Goal: Task Accomplishment & Management: Manage account settings

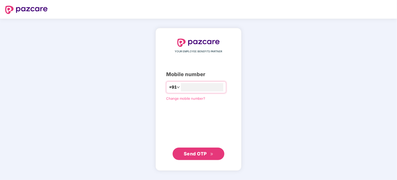
type input "**********"
click at [203, 156] on span "Send OTP" at bounding box center [195, 153] width 23 height 5
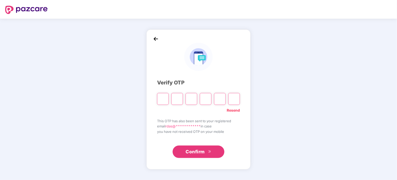
type input "*"
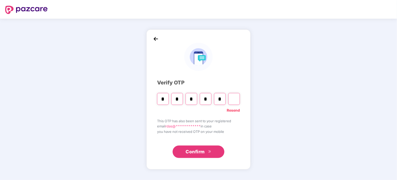
type input "*"
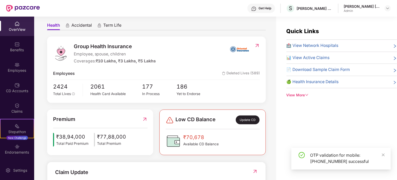
scroll to position [78, 0]
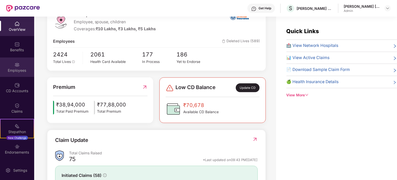
click at [17, 68] on div "Employees" at bounding box center [17, 70] width 34 height 5
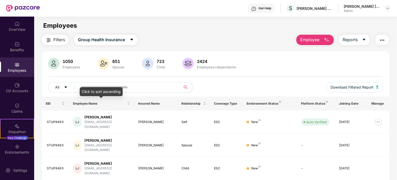
click at [95, 87] on div "Click to sort ascending" at bounding box center [101, 91] width 43 height 9
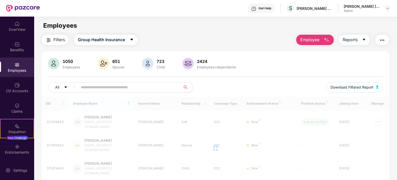
click at [98, 86] on input "text" at bounding box center [127, 87] width 93 height 8
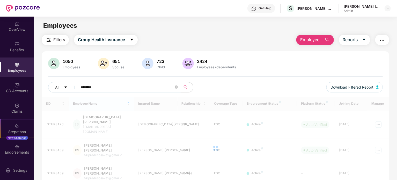
type input "********"
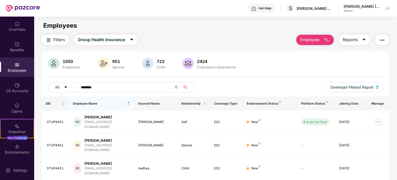
click at [185, 86] on icon "search" at bounding box center [185, 87] width 4 height 4
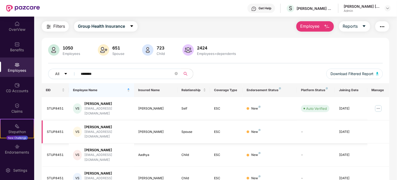
scroll to position [24, 0]
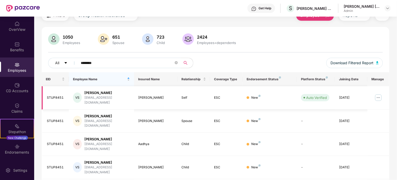
click at [379, 95] on img at bounding box center [378, 97] width 8 height 8
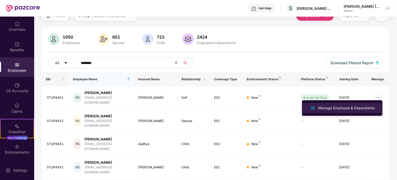
click at [359, 105] on div "Manage Employee & Dependents" at bounding box center [346, 108] width 59 height 6
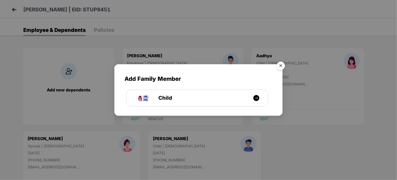
click at [280, 64] on img "Close" at bounding box center [280, 66] width 14 height 14
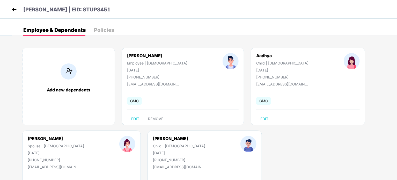
drag, startPoint x: 183, startPoint y: 92, endPoint x: 163, endPoint y: 102, distance: 22.0
click at [163, 102] on div "GMC" at bounding box center [182, 100] width 111 height 11
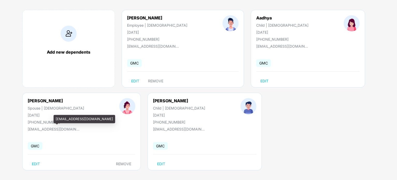
scroll to position [41, 0]
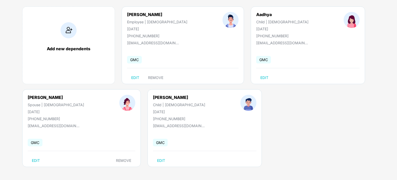
drag, startPoint x: 48, startPoint y: 120, endPoint x: 352, endPoint y: 131, distance: 304.0
click at [352, 131] on div "Add new dependents Vishal Saxena Employee | Male 10 Apr 1979 +917428095011 vsex…" at bounding box center [204, 89] width 385 height 181
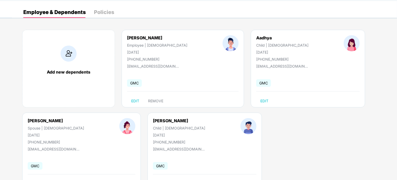
scroll to position [0, 0]
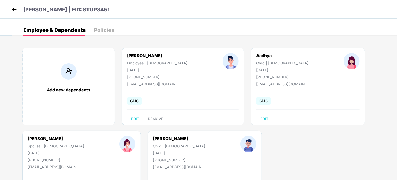
click at [14, 9] on img at bounding box center [14, 10] width 8 height 8
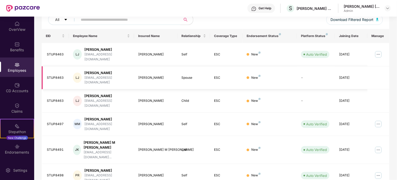
scroll to position [26, 0]
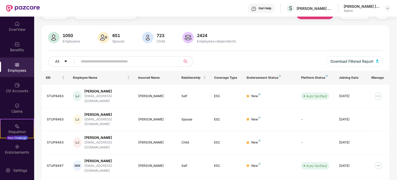
click at [107, 60] on input "text" at bounding box center [127, 61] width 93 height 8
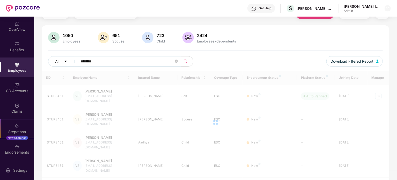
scroll to position [24, 0]
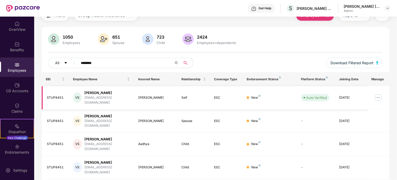
type input "********"
click at [377, 96] on img at bounding box center [378, 97] width 8 height 8
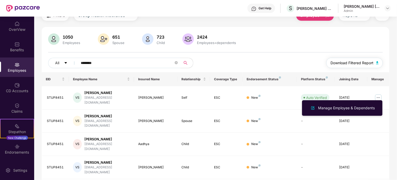
click at [377, 64] on img "button" at bounding box center [377, 62] width 3 height 3
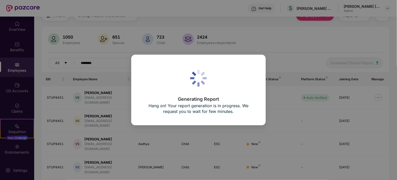
click at [305, 120] on div "Generating Report Hang on! Your report generation is in progress. We request yo…" at bounding box center [198, 90] width 397 height 180
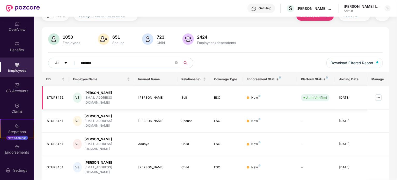
click at [377, 93] on img at bounding box center [378, 97] width 8 height 8
drag, startPoint x: 102, startPoint y: 96, endPoint x: 378, endPoint y: 95, distance: 275.1
click at [378, 95] on img at bounding box center [378, 97] width 8 height 8
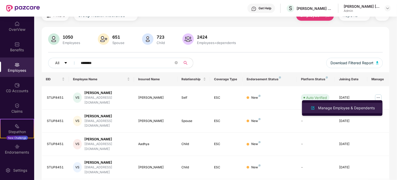
click at [355, 108] on div "Manage Employee & Dependents" at bounding box center [346, 108] width 59 height 6
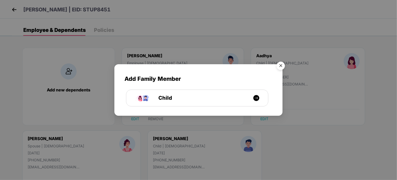
click at [284, 68] on img "Close" at bounding box center [280, 66] width 14 height 14
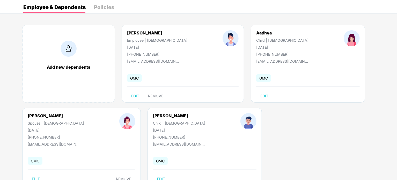
scroll to position [41, 0]
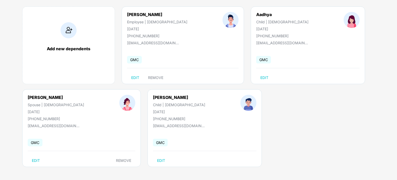
drag, startPoint x: 84, startPoint y: 128, endPoint x: 70, endPoint y: 129, distance: 13.5
click at [70, 129] on div "Nidhi Saxena Spouse | Female 05 June 1989 +917428095011 vsexena@assystem.com GM…" at bounding box center [81, 128] width 118 height 78
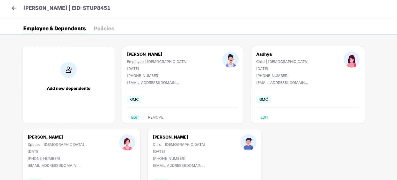
scroll to position [0, 0]
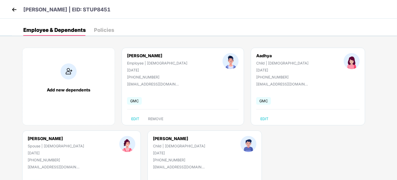
click at [106, 30] on div "Policies" at bounding box center [104, 29] width 20 height 5
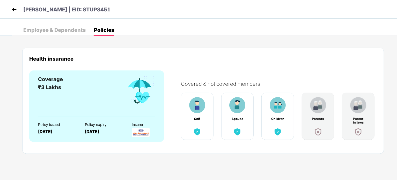
click at [62, 29] on div "Employee & Dependents" at bounding box center [54, 29] width 62 height 5
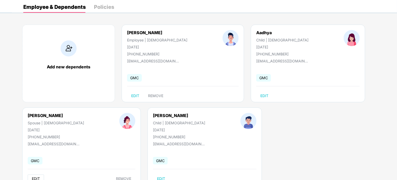
scroll to position [41, 0]
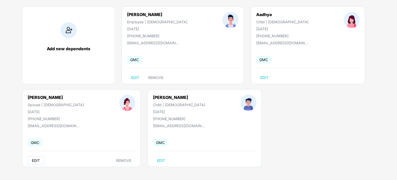
drag, startPoint x: 94, startPoint y: 133, endPoint x: 36, endPoint y: 162, distance: 64.5
click at [36, 162] on span "EDIT" at bounding box center [36, 160] width 8 height 4
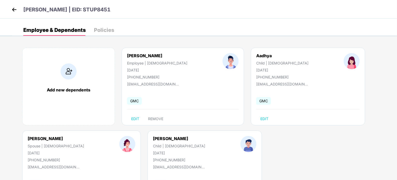
select select "******"
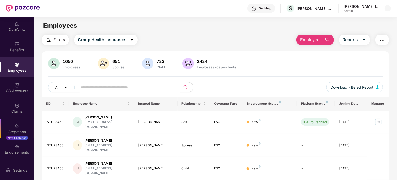
click at [88, 86] on input "text" at bounding box center [127, 87] width 93 height 8
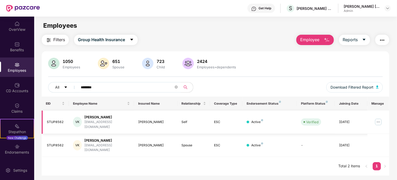
type input "********"
click at [376, 120] on img at bounding box center [378, 122] width 8 height 8
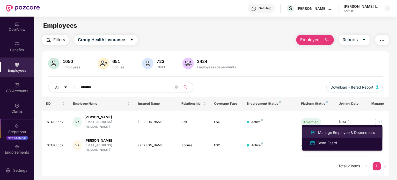
click at [340, 133] on div "Manage Employee & Dependents" at bounding box center [346, 133] width 59 height 6
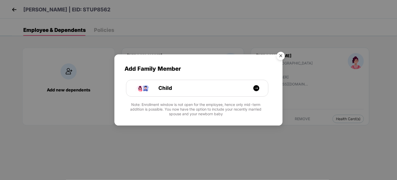
click at [282, 54] on img "Close" at bounding box center [280, 56] width 14 height 14
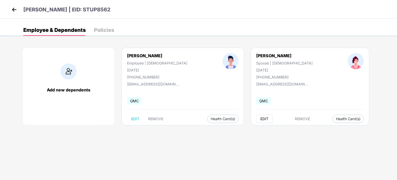
click at [260, 118] on span "EDIT" at bounding box center [264, 119] width 8 height 4
select select "******"
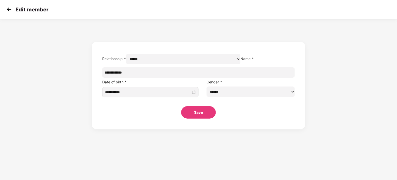
drag, startPoint x: 170, startPoint y: 84, endPoint x: 138, endPoint y: 83, distance: 32.4
click at [138, 83] on form "**********" at bounding box center [198, 85] width 213 height 87
type input "******"
click at [184, 95] on input "**********" at bounding box center [148, 92] width 86 height 6
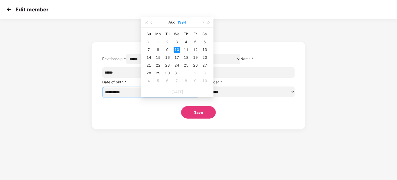
click at [185, 23] on button "1994" at bounding box center [181, 22] width 9 height 10
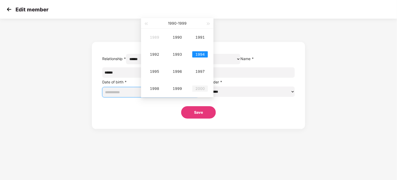
click at [203, 88] on div "2000" at bounding box center [200, 88] width 16 height 6
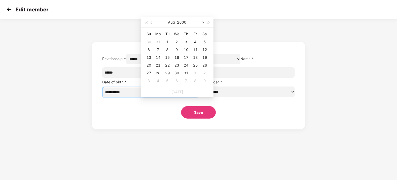
click at [202, 23] on span "button" at bounding box center [202, 22] width 3 height 3
type input "**********"
click at [205, 74] on div "30" at bounding box center [204, 73] width 6 height 6
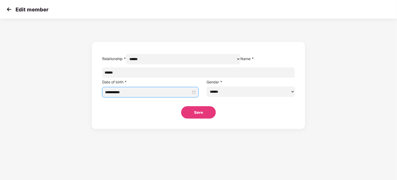
click at [201, 118] on button "Save" at bounding box center [198, 112] width 35 height 12
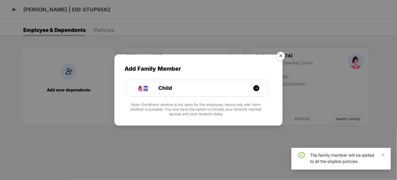
click at [280, 56] on img "Close" at bounding box center [280, 56] width 14 height 14
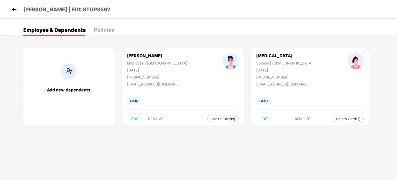
click at [16, 10] on img at bounding box center [14, 10] width 8 height 8
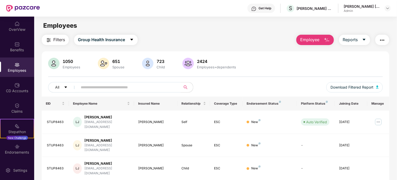
click at [106, 89] on input "text" at bounding box center [127, 87] width 93 height 8
type input "********"
click at [378, 120] on img at bounding box center [378, 122] width 8 height 8
click at [376, 145] on td at bounding box center [378, 145] width 22 height 23
click at [379, 138] on td at bounding box center [378, 145] width 22 height 23
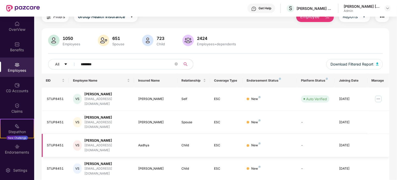
scroll to position [24, 0]
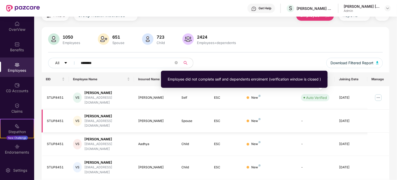
drag, startPoint x: 317, startPoint y: 96, endPoint x: 327, endPoint y: 108, distance: 15.6
click at [327, 109] on td "-" at bounding box center [316, 120] width 38 height 23
